Goal: Navigation & Orientation: Understand site structure

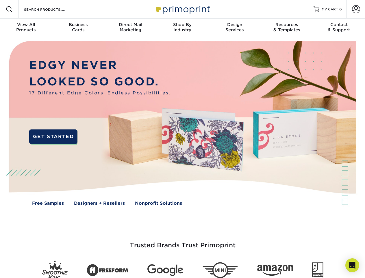
click at [183, 139] on img at bounding box center [183, 127] width 362 height 181
click at [9, 9] on span at bounding box center [9, 9] width 7 height 7
click at [356, 9] on span at bounding box center [356, 9] width 8 height 8
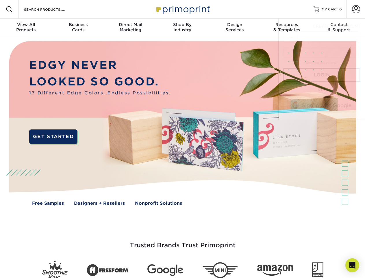
click at [26, 28] on div "View All Products" at bounding box center [26, 27] width 52 height 10
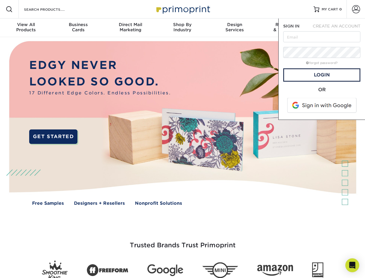
click at [78, 28] on div "Business Cards" at bounding box center [78, 27] width 52 height 10
click at [131, 28] on div "Direct Mail Marketing" at bounding box center [130, 27] width 52 height 10
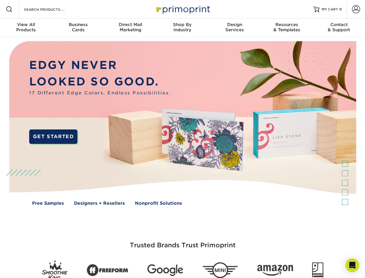
click at [183, 28] on div "Shop By Industry" at bounding box center [183, 27] width 52 height 10
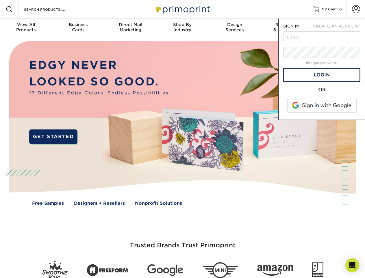
click at [235, 28] on div "Design Services" at bounding box center [235, 27] width 52 height 10
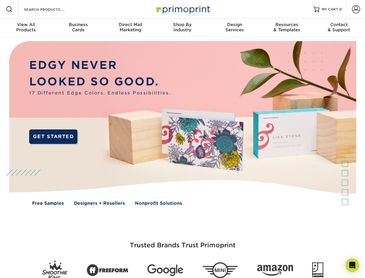
click at [287, 28] on span "SIGN IN" at bounding box center [292, 26] width 16 height 5
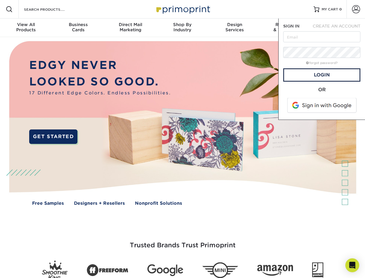
click at [339, 28] on div "Contact & Support" at bounding box center [339, 27] width 52 height 10
